Goal: Task Accomplishment & Management: Manage account settings

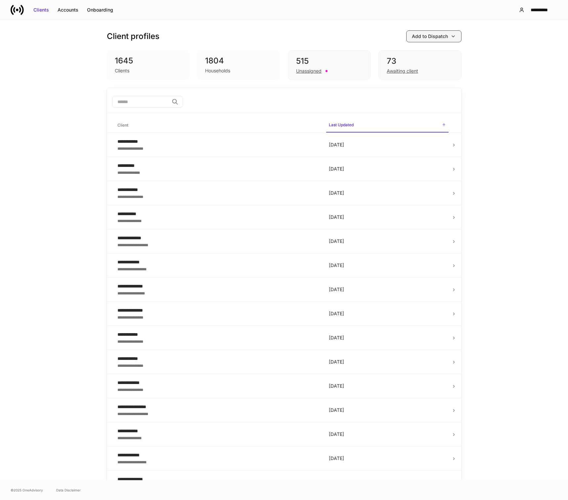
click at [450, 38] on icon "button" at bounding box center [452, 36] width 5 height 5
click at [414, 106] on li "View uploaded accounts" at bounding box center [418, 103] width 79 height 12
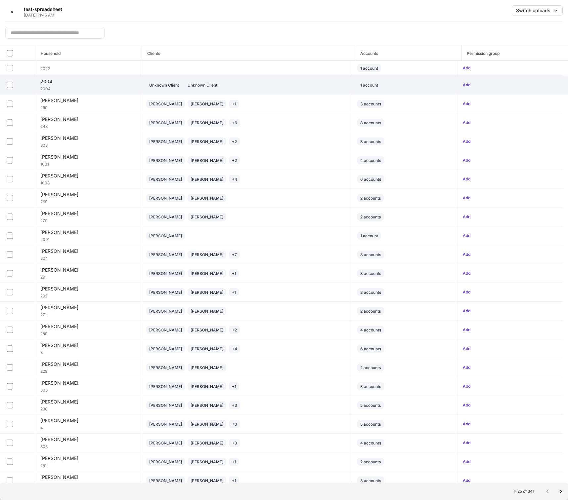
click at [292, 92] on td "Unknown Client Unknown Client" at bounding box center [246, 85] width 211 height 19
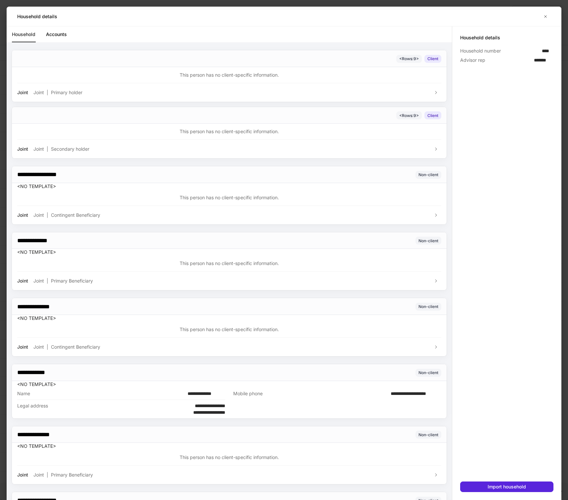
click at [45, 37] on div "Household Accounts" at bounding box center [232, 34] width 440 height 16
click at [56, 34] on link "Accounts" at bounding box center [56, 34] width 21 height 16
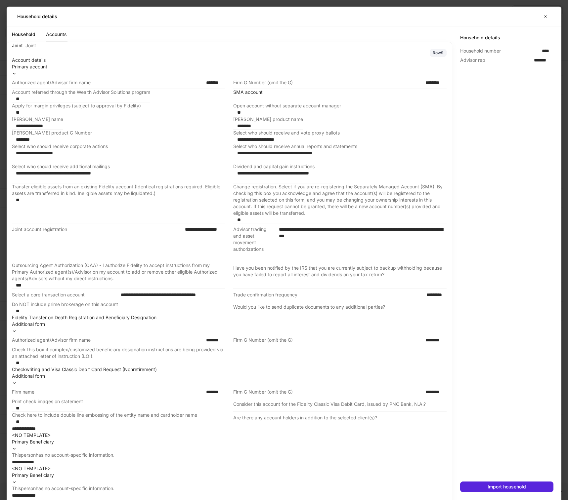
click at [22, 36] on link "Household" at bounding box center [23, 34] width 23 height 16
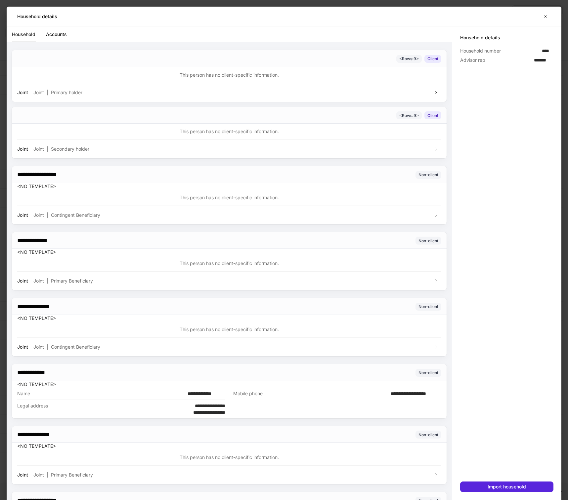
click at [479, 157] on div at bounding box center [506, 273] width 93 height 417
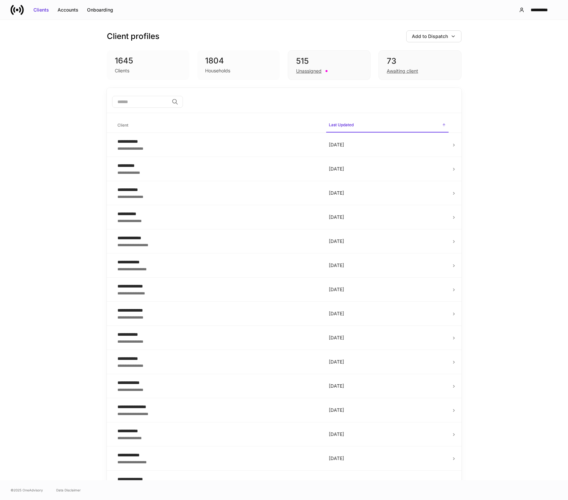
click at [77, 137] on div "**********" at bounding box center [284, 250] width 568 height 461
click at [400, 37] on div "Client profiles Add to Dispatch" at bounding box center [284, 36] width 354 height 12
click at [419, 29] on div "Client profiles Add to Dispatch 1645 Clients 1804 Households 515 Unassigned 73 …" at bounding box center [284, 54] width 354 height 68
click at [420, 33] on div "Add to Dispatch" at bounding box center [430, 36] width 36 height 7
click at [498, 59] on div at bounding box center [284, 250] width 568 height 500
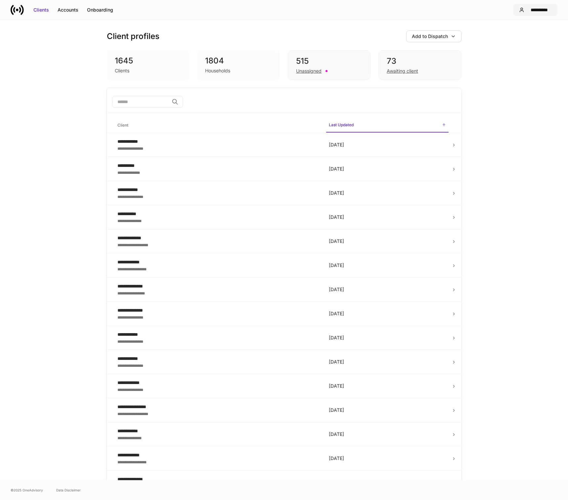
click at [530, 12] on div "**********" at bounding box center [539, 10] width 25 height 7
click at [509, 39] on div "Settings" at bounding box center [501, 40] width 18 height 7
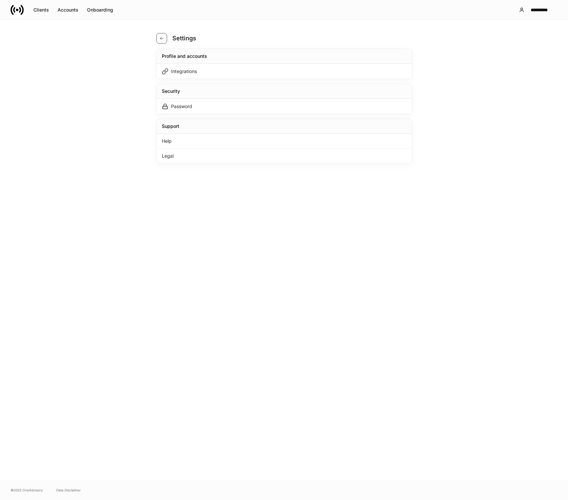
click at [165, 41] on button "button" at bounding box center [161, 38] width 11 height 11
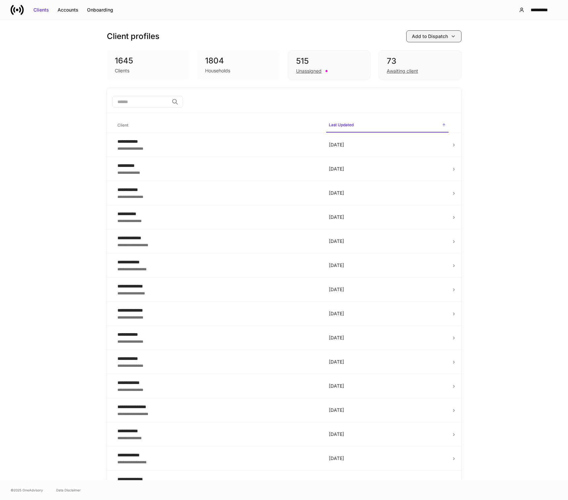
click at [436, 39] on div "Add to Dispatch" at bounding box center [430, 36] width 36 height 7
click at [513, 150] on div at bounding box center [284, 250] width 568 height 500
click at [429, 38] on div "Add to Dispatch" at bounding box center [430, 36] width 36 height 7
click at [420, 87] on span "View active protocol (19)" at bounding box center [421, 85] width 54 height 6
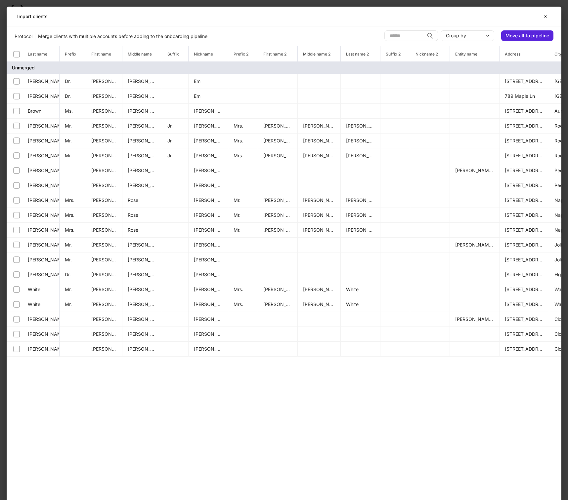
click at [535, 16] on div "Import clients" at bounding box center [278, 16] width 523 height 7
click at [543, 16] on icon "button" at bounding box center [545, 16] width 5 height 5
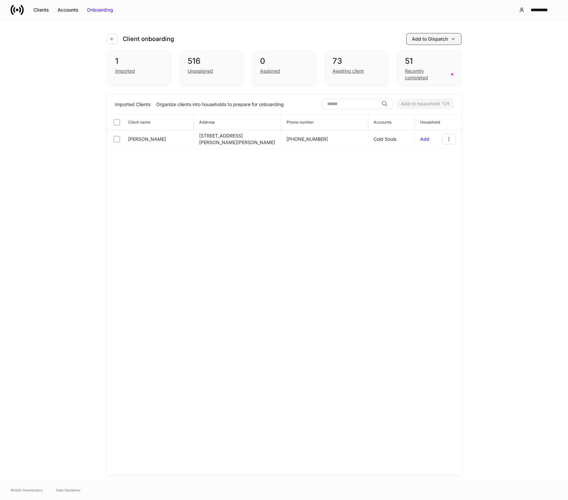
click at [439, 40] on div "Add to Dispatch" at bounding box center [430, 39] width 36 height 7
click at [427, 85] on span "View active protocol (19)" at bounding box center [423, 88] width 54 height 6
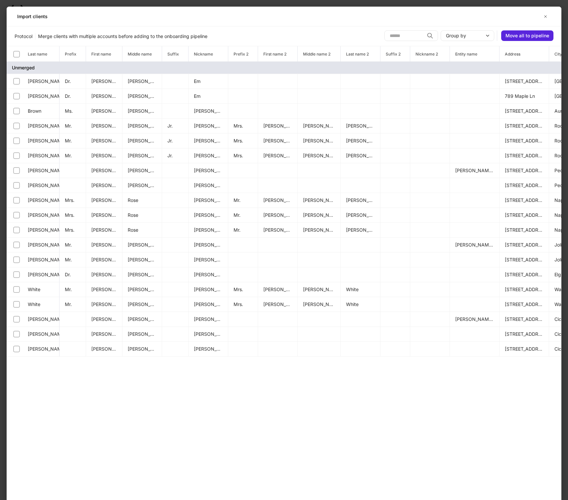
click at [544, 18] on icon "button" at bounding box center [545, 16] width 5 height 5
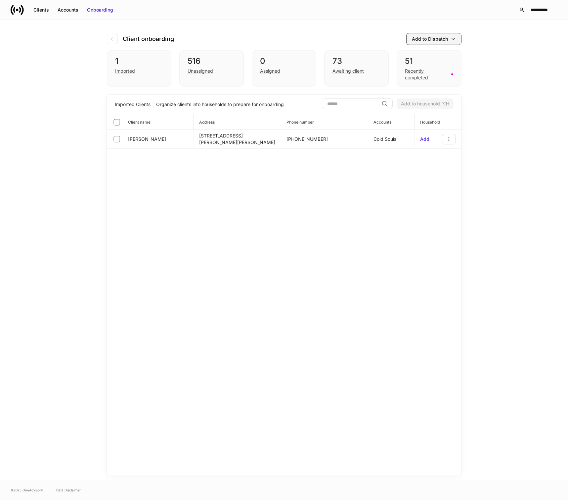
click at [441, 39] on div "Add to Dispatch" at bounding box center [430, 39] width 36 height 7
click at [422, 107] on div "View uploaded accounts" at bounding box center [423, 106] width 54 height 7
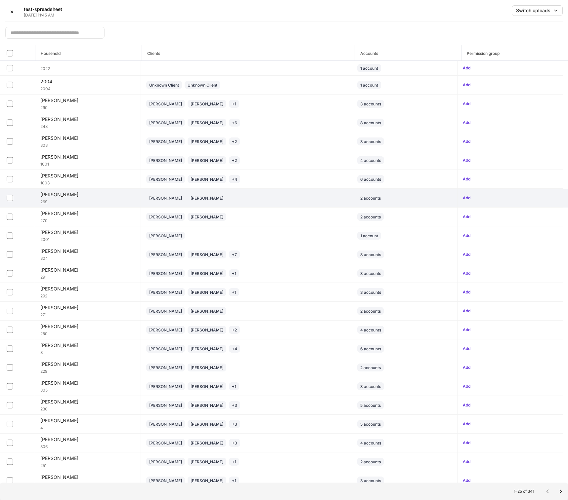
click at [273, 203] on td "Jacqueline Abbott Jacqueline Abbott" at bounding box center [246, 198] width 211 height 19
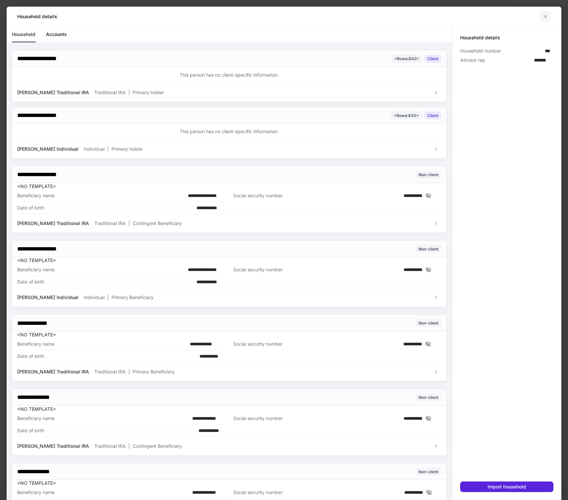
click at [544, 19] on icon "button" at bounding box center [545, 16] width 5 height 5
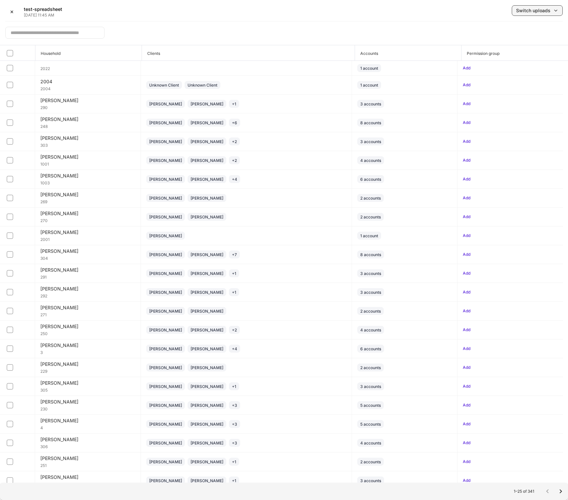
click at [522, 14] on button "Switch uploads" at bounding box center [537, 10] width 51 height 11
click at [459, 20] on div at bounding box center [284, 250] width 568 height 500
click at [181, 18] on div "✕ test-spreadsheet Sep 9, 11:45 AM Switch uploads" at bounding box center [283, 13] width 557 height 16
